Goal: Task Accomplishment & Management: Use online tool/utility

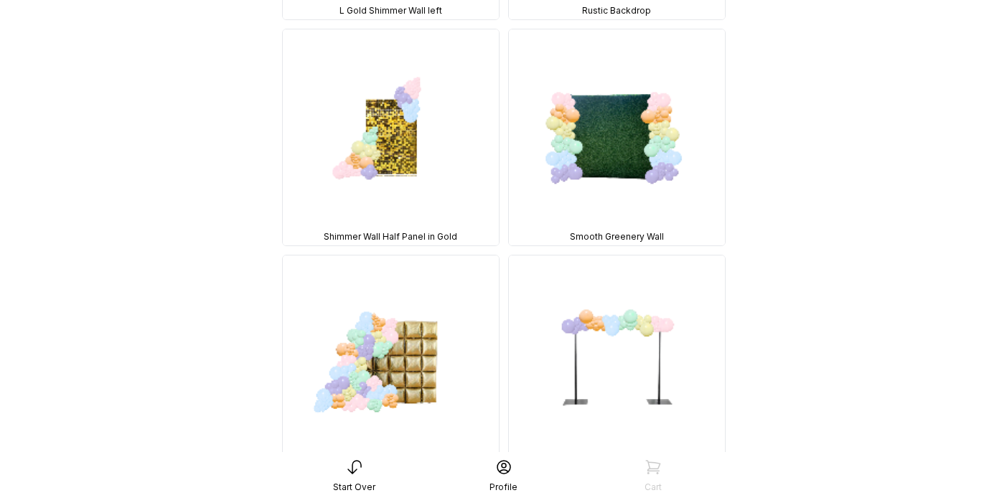
scroll to position [1492, 0]
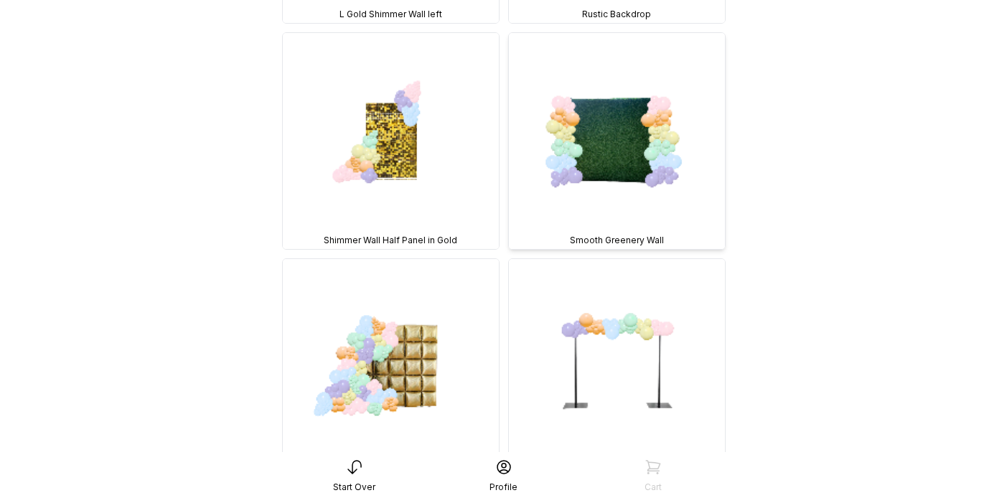
click at [613, 112] on img at bounding box center [617, 141] width 216 height 216
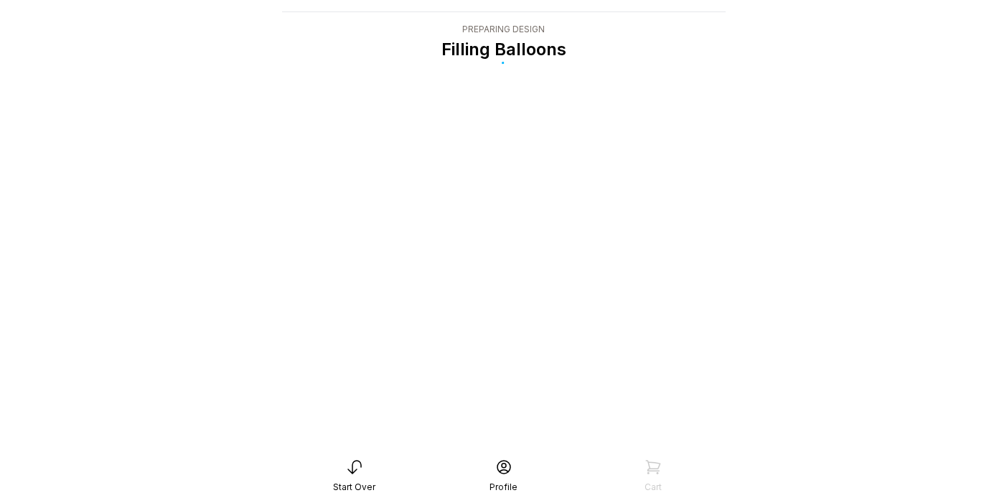
scroll to position [29, 0]
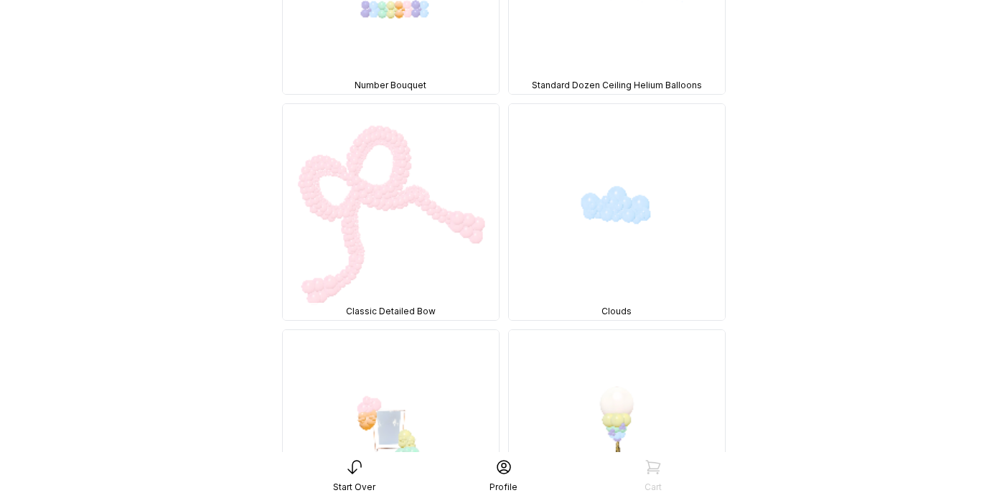
scroll to position [7199, 0]
